Goal: Information Seeking & Learning: Learn about a topic

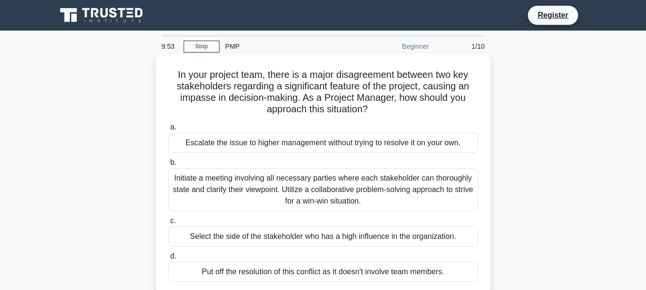
click at [289, 190] on div "Initiate a meeting involving all necessary parties where each stakeholder can t…" at bounding box center [323, 189] width 310 height 43
click at [168, 166] on input "b. Initiate a meeting involving all necessary parties where each stakeholder ca…" at bounding box center [168, 163] width 0 height 6
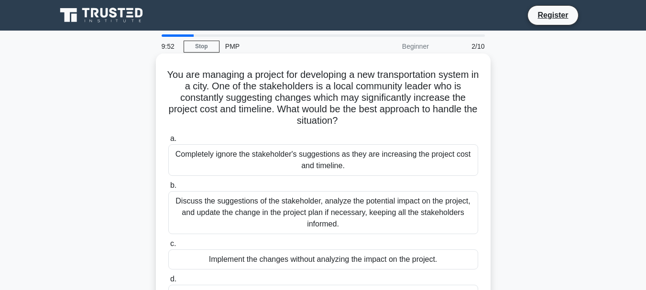
click at [292, 208] on div "Discuss the suggestions of the stakeholder, analyze the potential impact on the…" at bounding box center [323, 212] width 310 height 43
click at [168, 189] on input "b. Discuss the suggestions of the stakeholder, analyze the potential impact on …" at bounding box center [168, 186] width 0 height 6
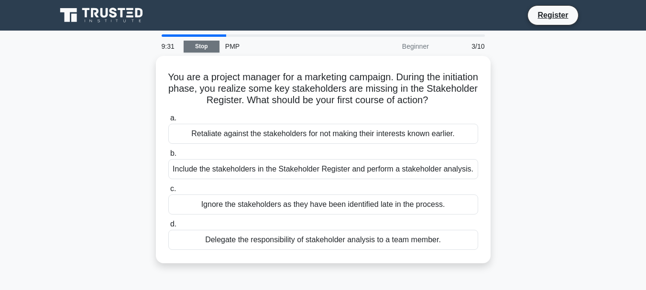
click at [201, 44] on link "Stop" at bounding box center [202, 47] width 36 height 12
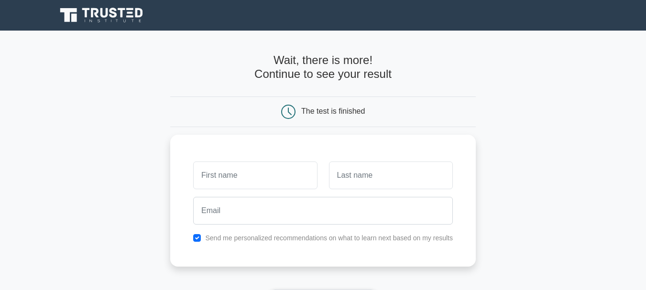
drag, startPoint x: 52, startPoint y: 0, endPoint x: 34, endPoint y: 62, distance: 63.7
click at [34, 62] on main "Wait, there is more! Continue to see your result The test is finished and the" at bounding box center [323, 203] width 646 height 344
